Goal: Task Accomplishment & Management: Complete application form

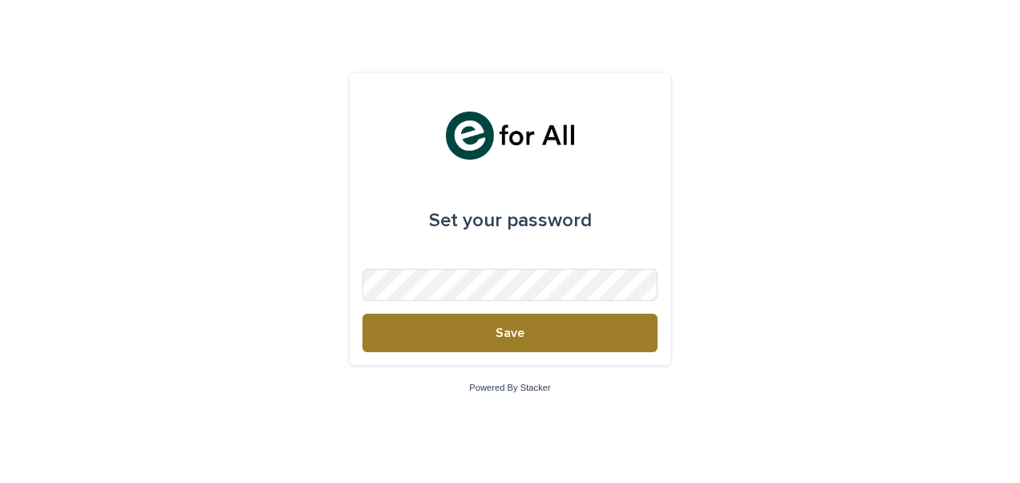
click at [492, 332] on button "Save" at bounding box center [509, 332] width 295 height 38
